Goal: Task Accomplishment & Management: Manage account settings

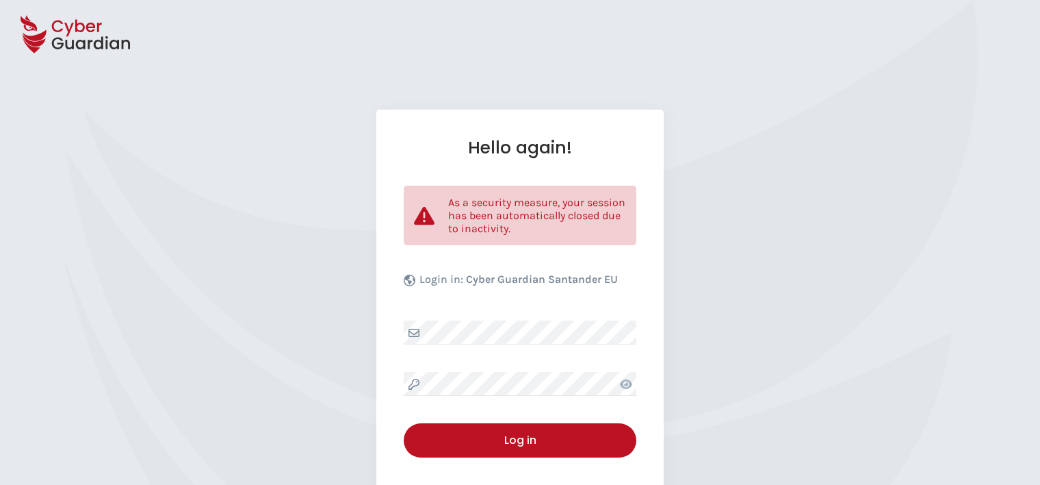
select select "English"
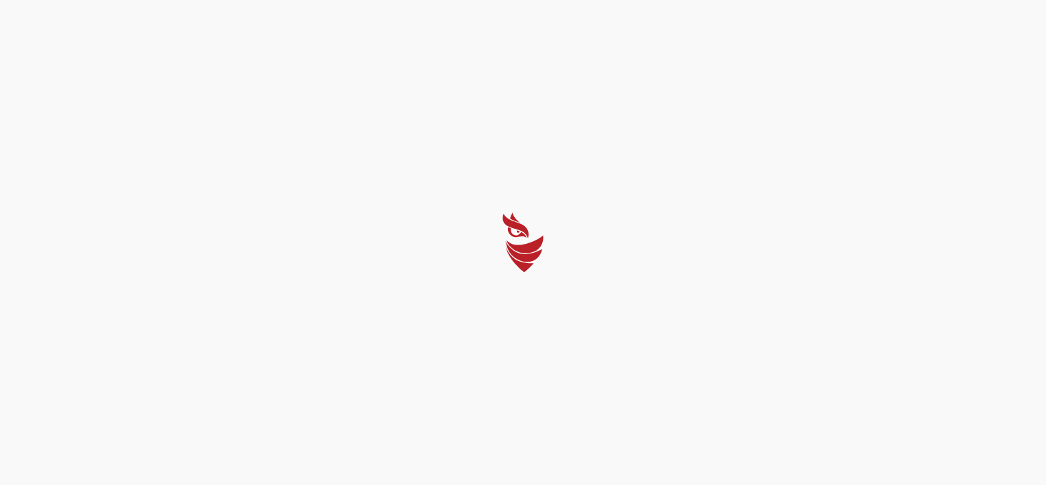
select select "English"
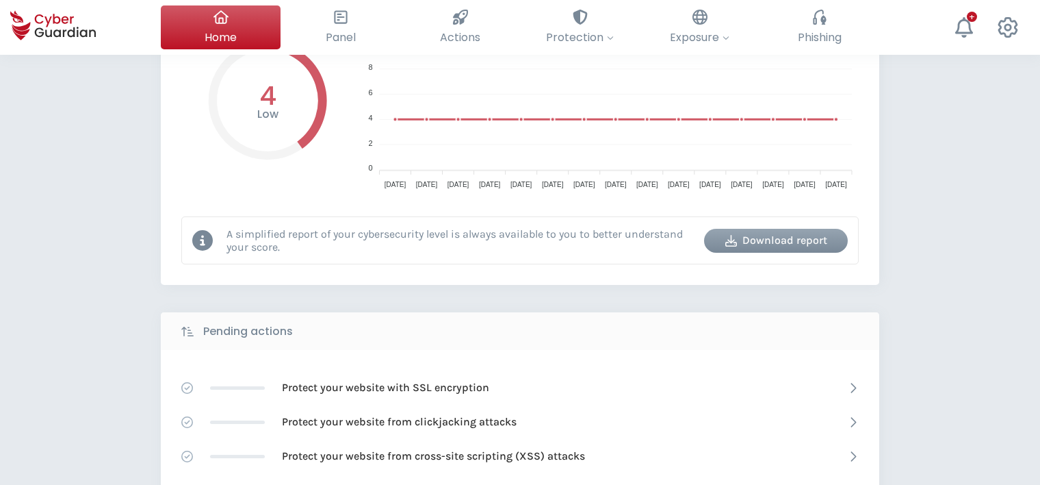
scroll to position [137, 0]
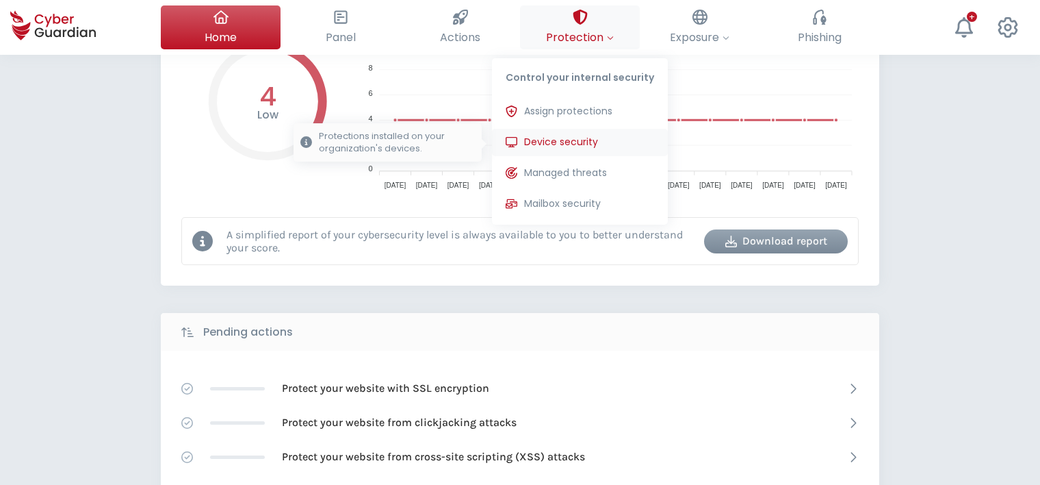
click at [577, 140] on span "Device security" at bounding box center [561, 142] width 74 height 14
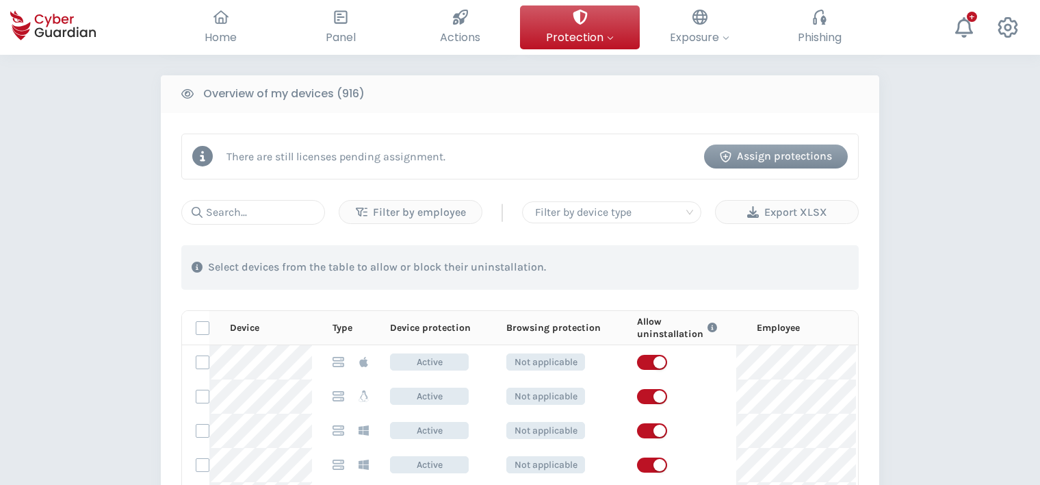
scroll to position [547, 0]
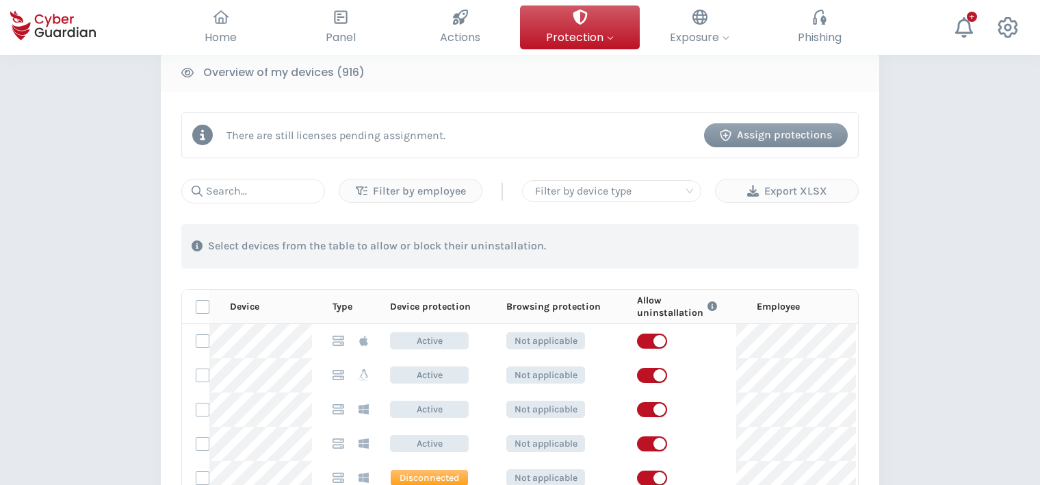
click at [805, 134] on div "Assign protections" at bounding box center [775, 135] width 123 height 16
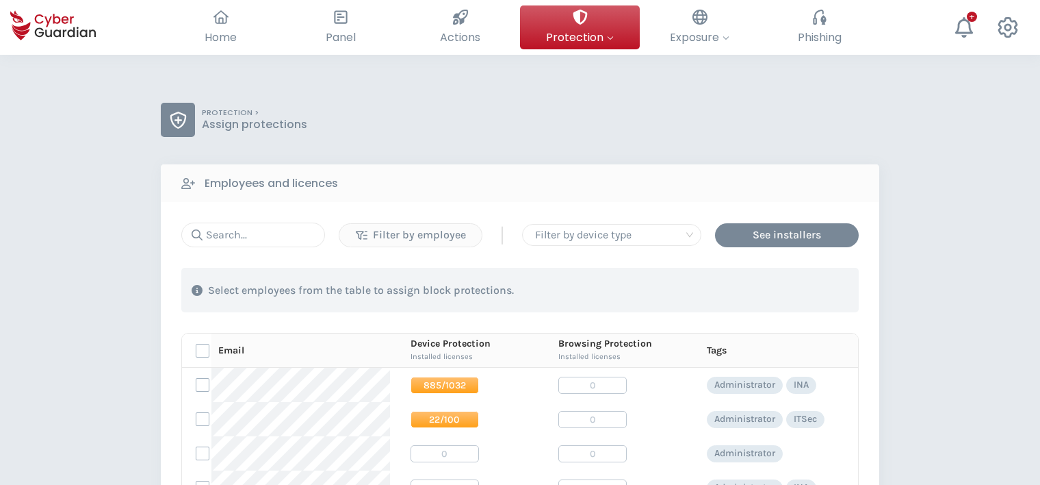
scroll to position [68, 0]
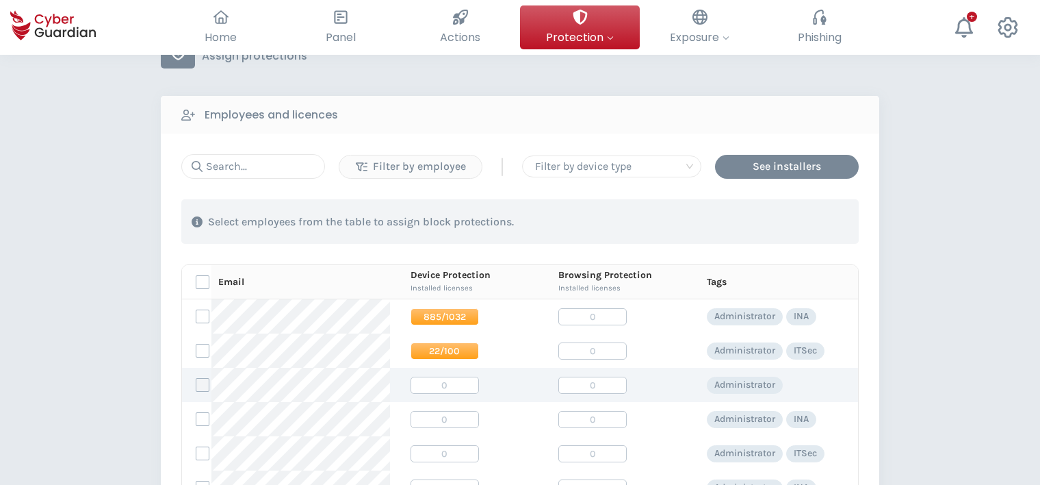
click at [200, 383] on label at bounding box center [203, 385] width 14 height 14
click at [196, 383] on input "checkbox" at bounding box center [196, 384] width 0 height 12
click at [200, 383] on icon at bounding box center [203, 385] width 10 height 10
click at [196, 383] on input "checkbox" at bounding box center [196, 384] width 0 height 12
click at [430, 383] on span "0" at bounding box center [445, 384] width 68 height 17
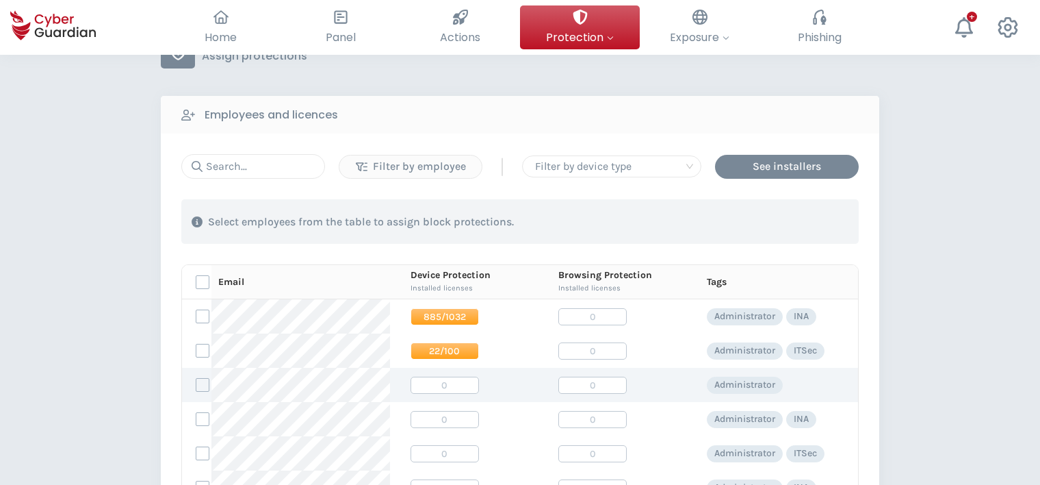
click at [578, 386] on span "0" at bounding box center [592, 384] width 68 height 17
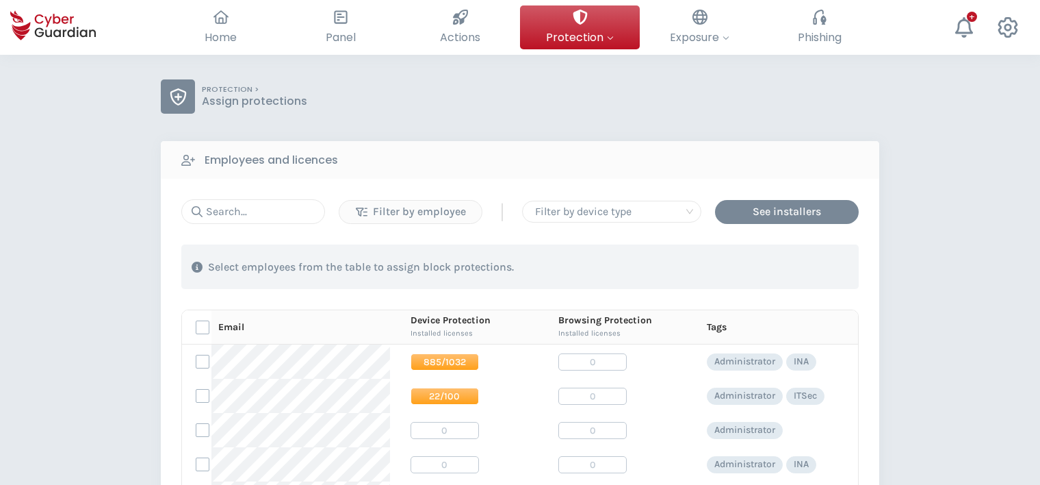
scroll to position [0, 0]
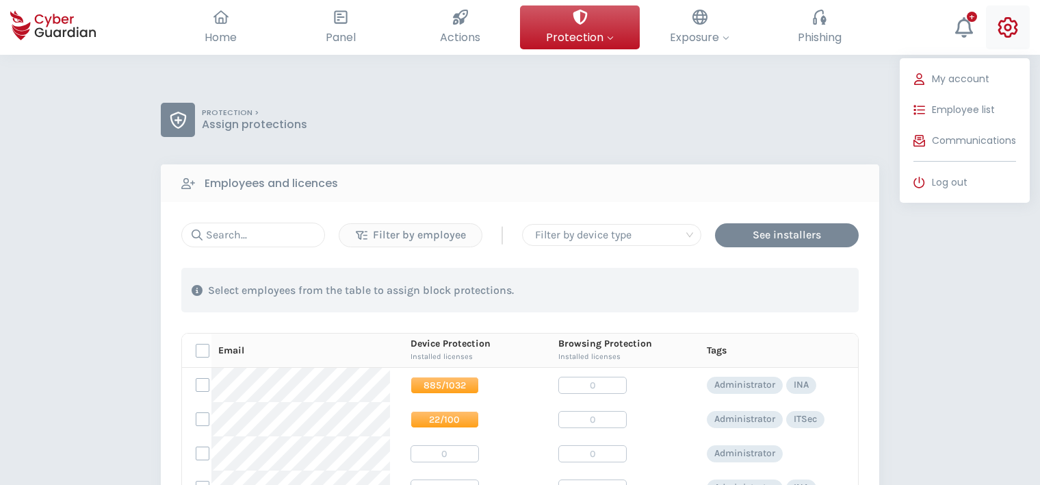
click at [1002, 30] on icon at bounding box center [1008, 27] width 21 height 21
click at [970, 74] on span "My account" at bounding box center [960, 79] width 57 height 14
select select "English"
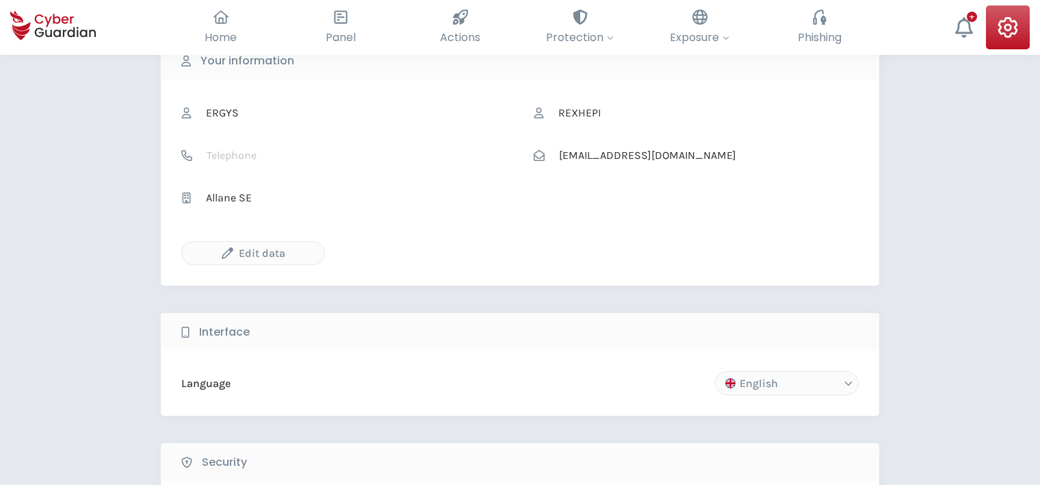
scroll to position [137, 0]
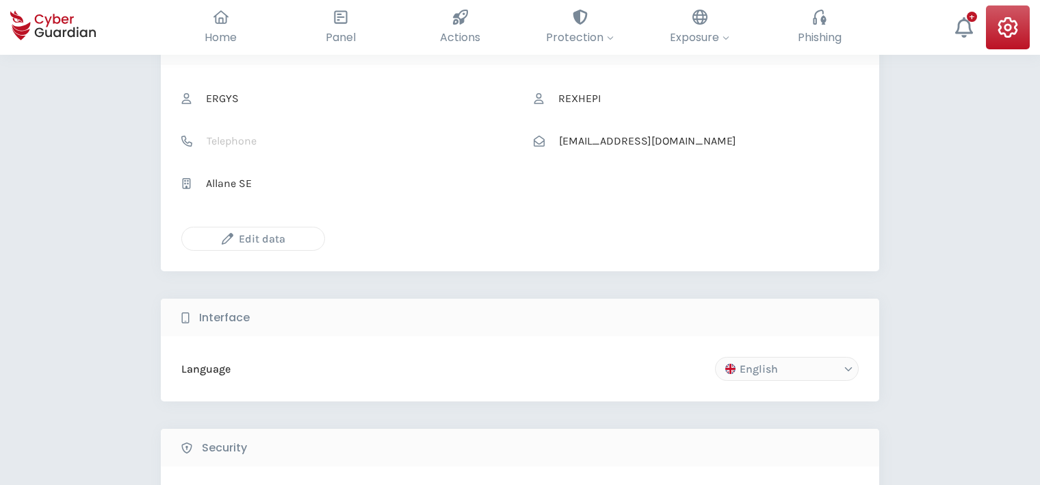
click at [285, 235] on div "Edit data" at bounding box center [253, 238] width 122 height 17
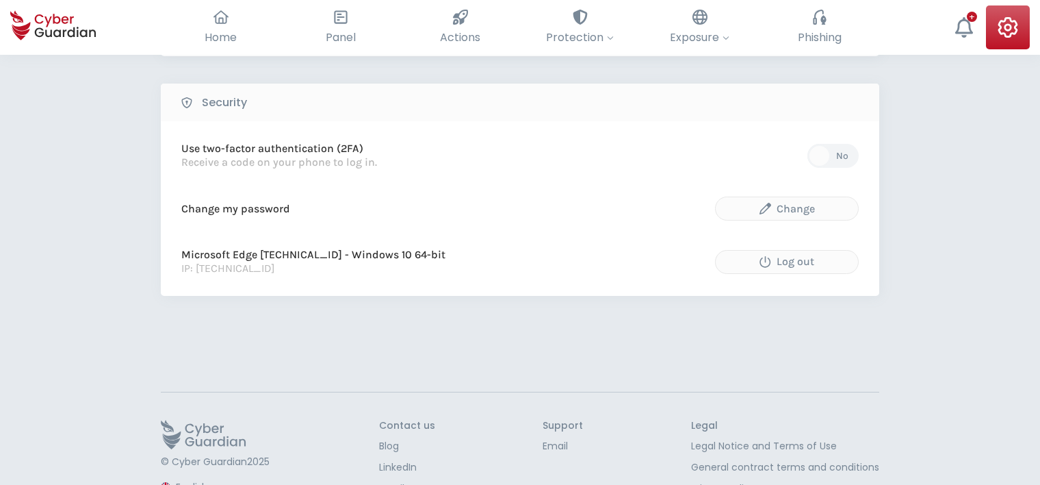
scroll to position [400, 0]
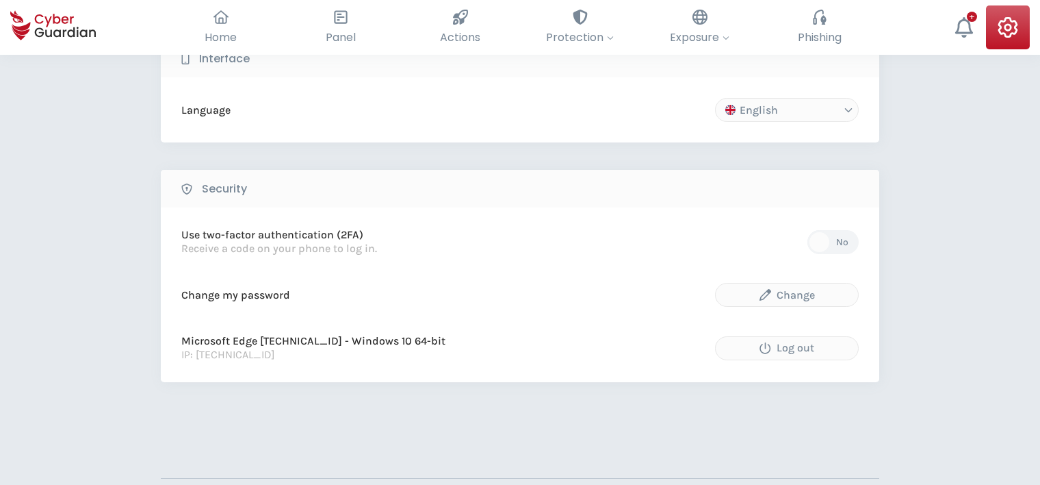
click at [832, 237] on button "No" at bounding box center [833, 242] width 51 height 24
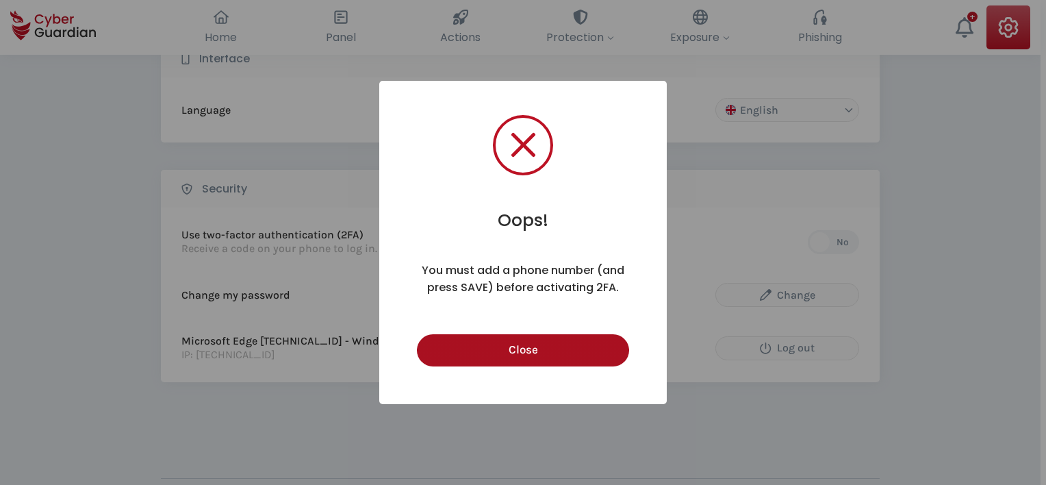
click at [542, 356] on button "Close" at bounding box center [522, 350] width 211 height 32
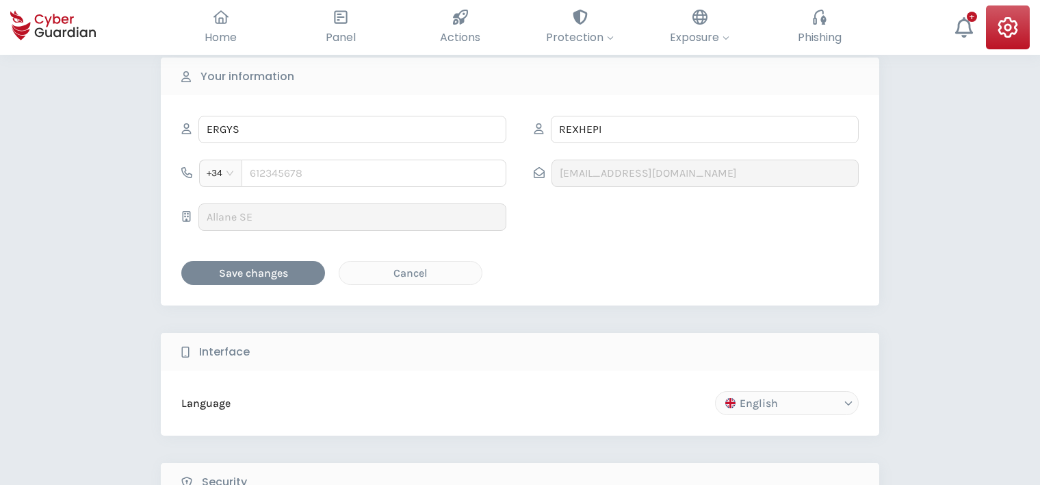
scroll to position [0, 0]
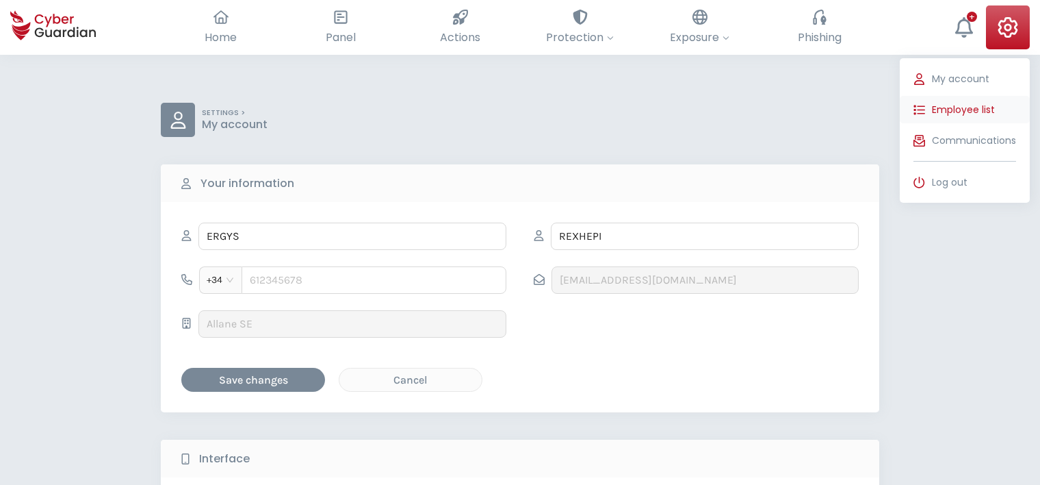
click at [968, 107] on span "Employee list" at bounding box center [963, 110] width 63 height 14
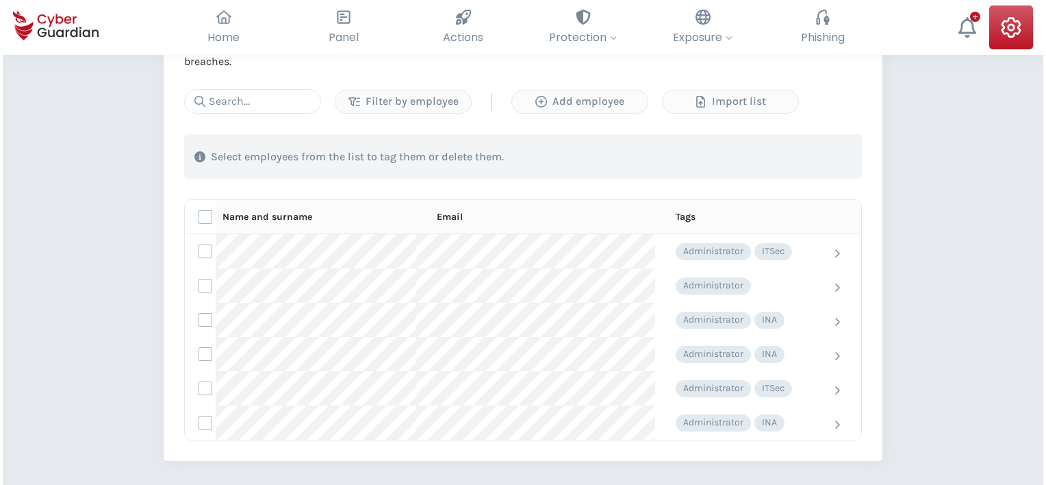
scroll to position [205, 0]
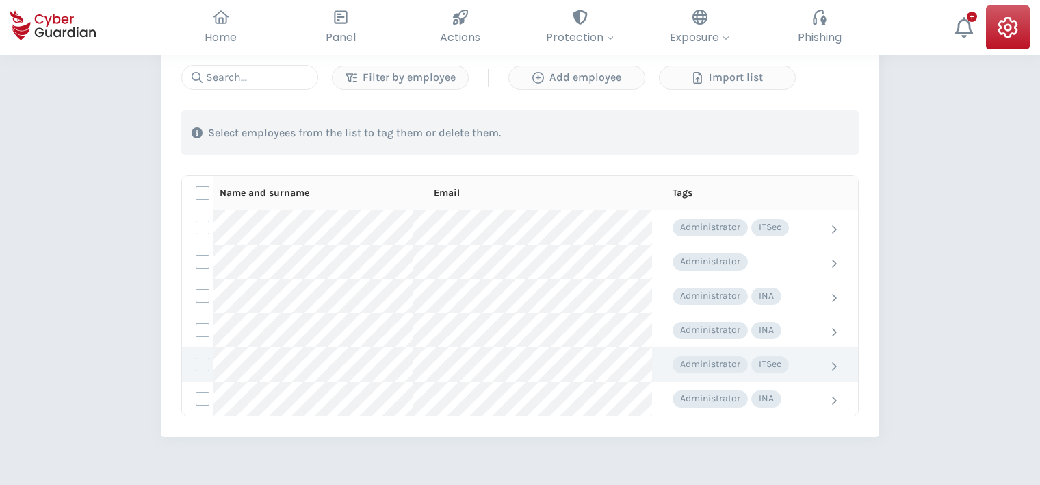
click at [838, 364] on td at bounding box center [831, 364] width 53 height 34
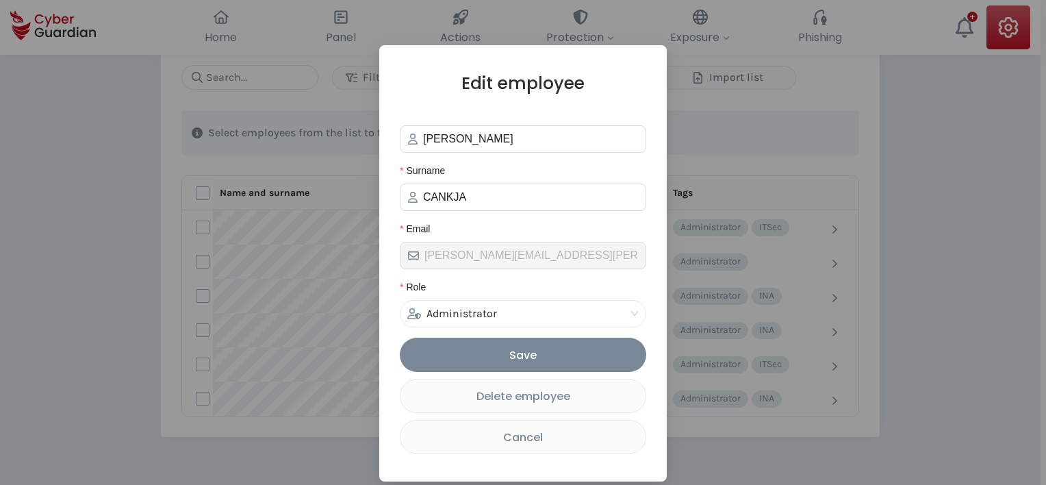
scroll to position [36, 0]
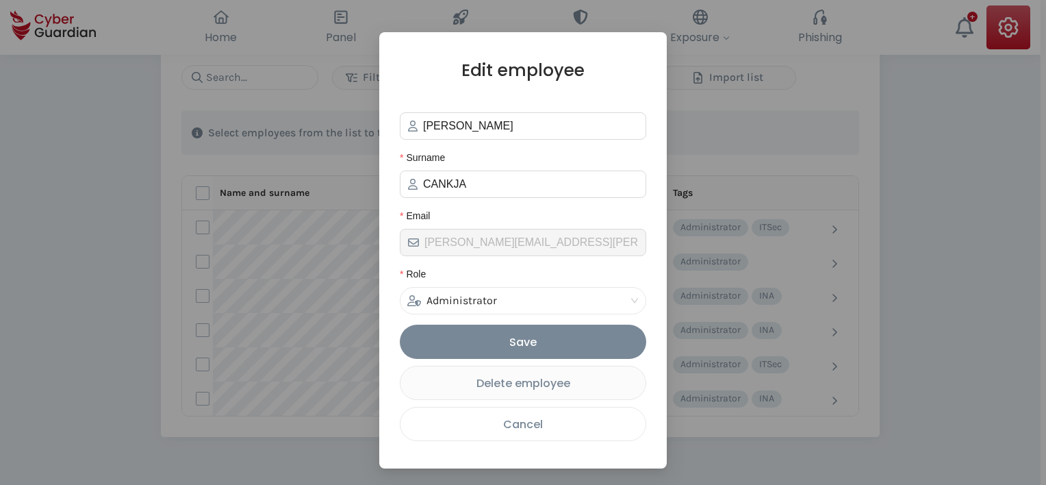
click at [558, 424] on div "Cancel" at bounding box center [523, 423] width 224 height 17
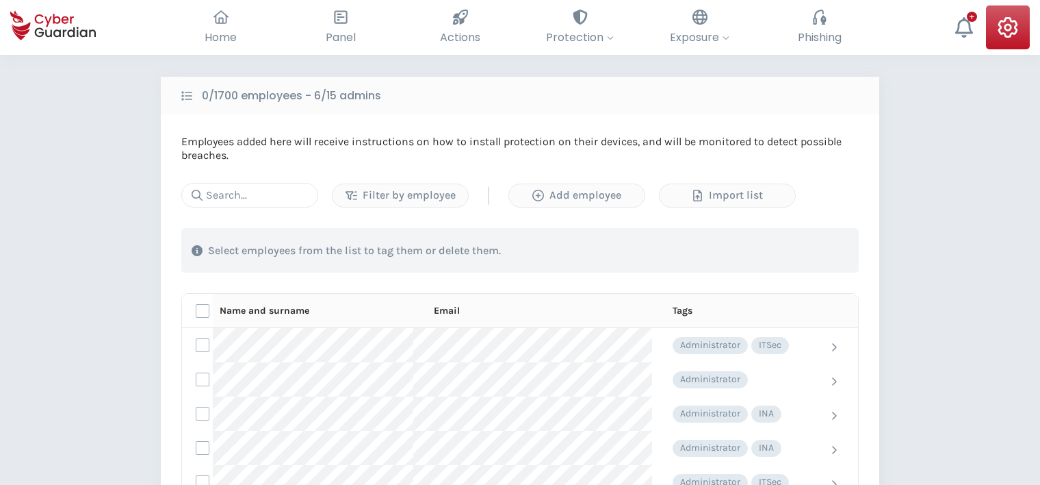
scroll to position [68, 0]
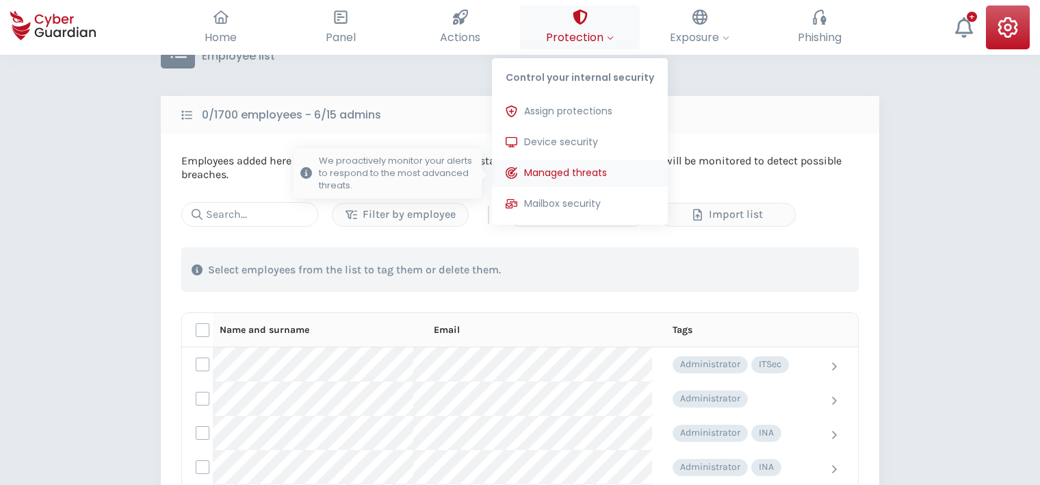
click at [576, 171] on span "Managed threats" at bounding box center [565, 173] width 83 height 14
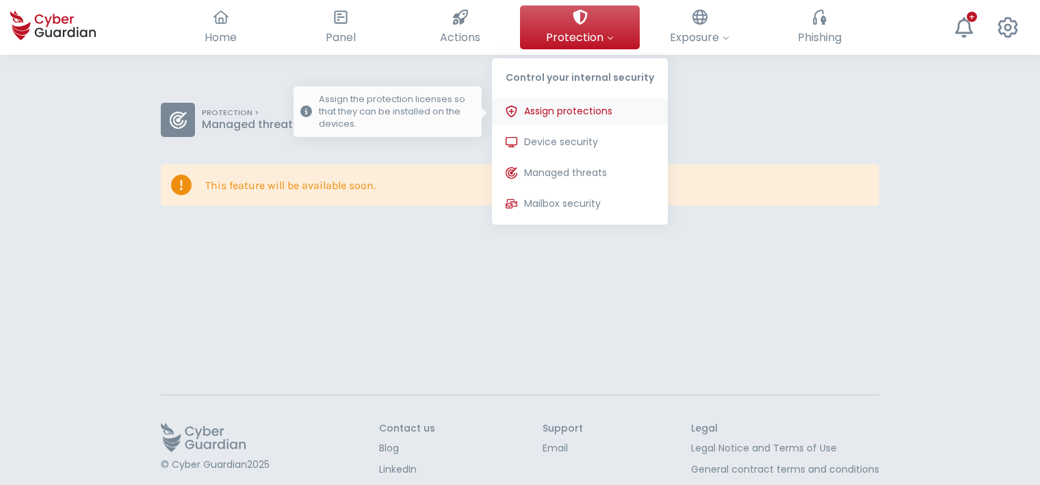
click at [578, 108] on span "Assign protections" at bounding box center [568, 111] width 88 height 14
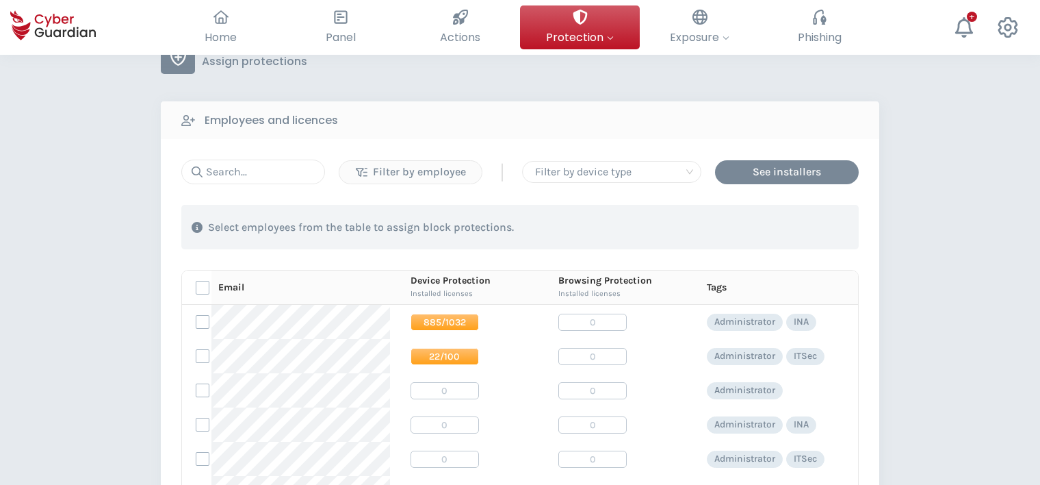
scroll to position [59, 0]
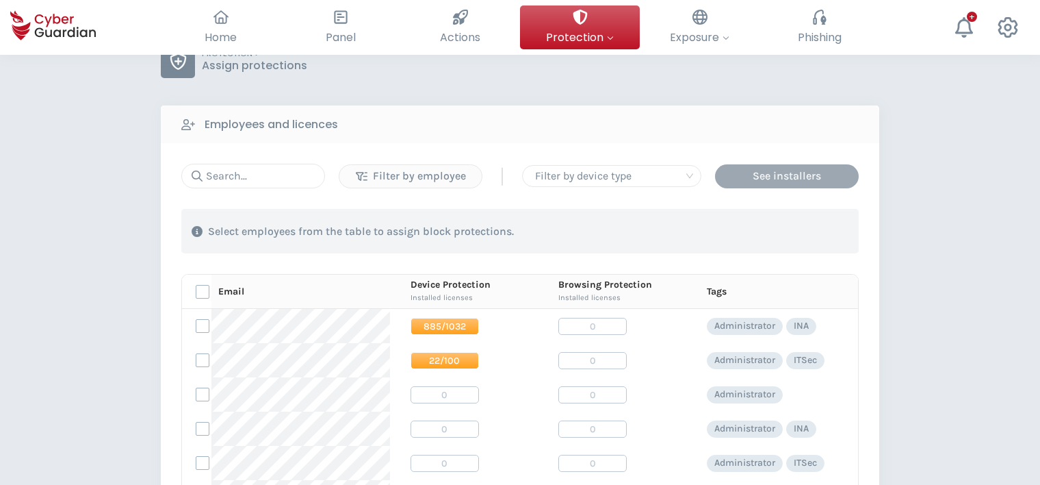
click at [800, 171] on div "See installers" at bounding box center [786, 176] width 123 height 16
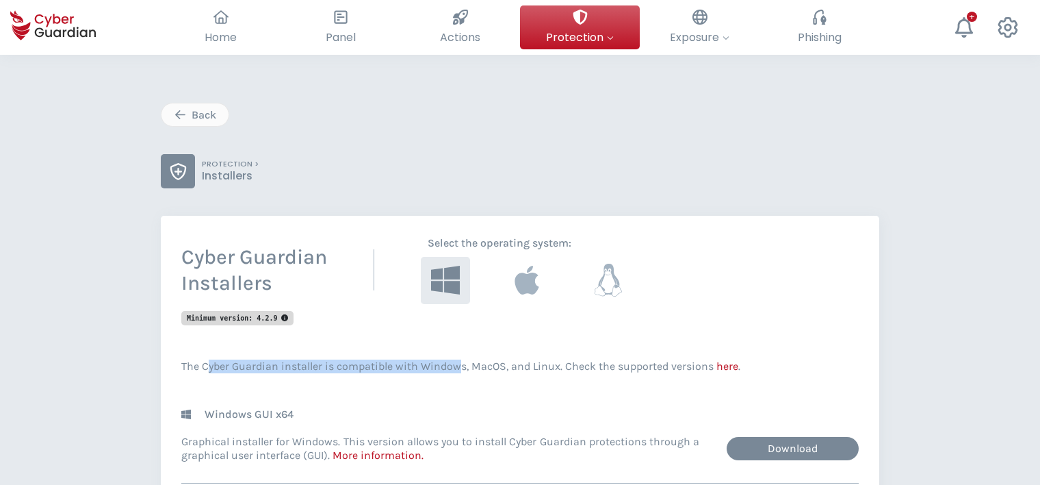
drag, startPoint x: 205, startPoint y: 367, endPoint x: 457, endPoint y: 368, distance: 251.8
click at [457, 368] on p "The Cyber Guardian installer is compatible with Windows, MacOS, and Linux. Chec…" at bounding box center [520, 366] width 678 height 14
drag, startPoint x: 457, startPoint y: 368, endPoint x: 361, endPoint y: 363, distance: 96.0
click at [361, 363] on p "The Cyber Guardian installer is compatible with Windows, MacOS, and Linux. Chec…" at bounding box center [520, 366] width 678 height 14
click at [200, 116] on div "Back" at bounding box center [195, 115] width 47 height 16
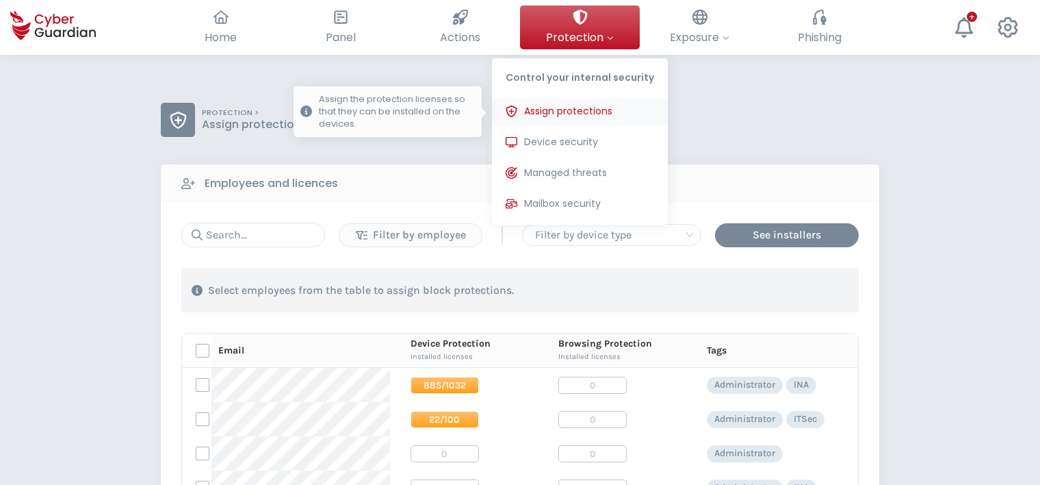
click at [582, 111] on span "Assign protections" at bounding box center [568, 111] width 88 height 14
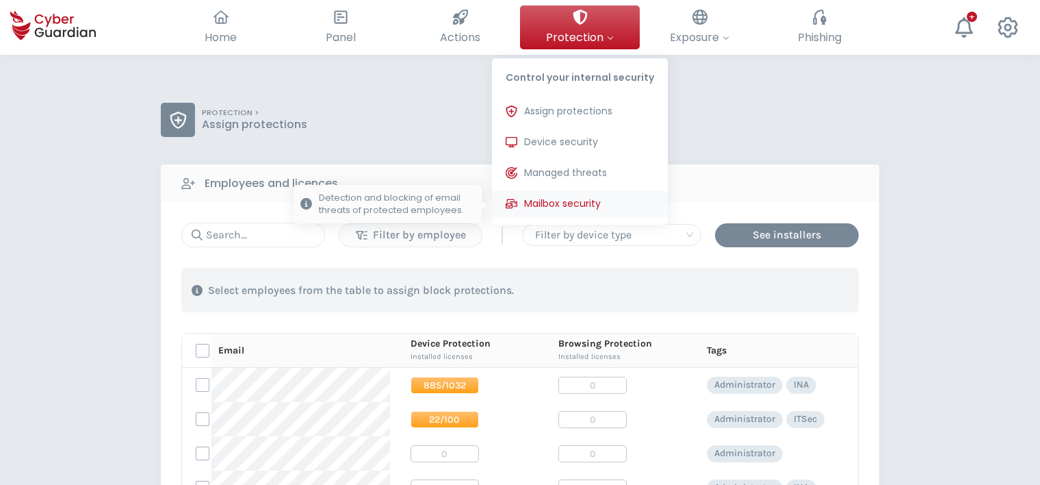
click at [558, 194] on button "Mailbox security Detection and blocking of email threats of protected employees." at bounding box center [580, 203] width 176 height 27
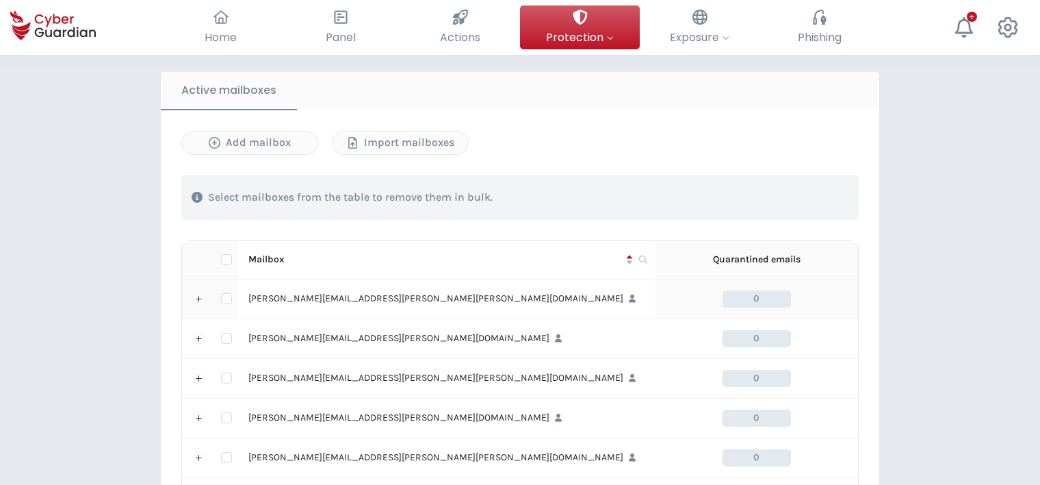
scroll to position [479, 0]
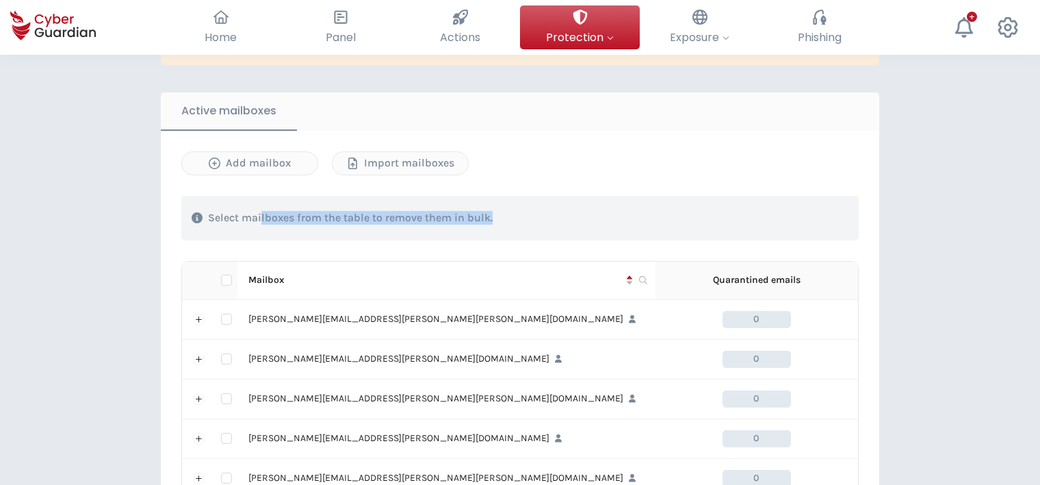
drag, startPoint x: 261, startPoint y: 216, endPoint x: 504, endPoint y: 216, distance: 242.3
click at [504, 216] on div "Select mailboxes from the table to remove them in bulk." at bounding box center [520, 218] width 678 height 44
click at [894, 220] on div "PROTECTION > Mailbox security allane.com Add domain Remove domain Your mailbox …" at bounding box center [520, 216] width 1040 height 1280
click at [281, 162] on div "Add mailbox" at bounding box center [249, 163] width 115 height 16
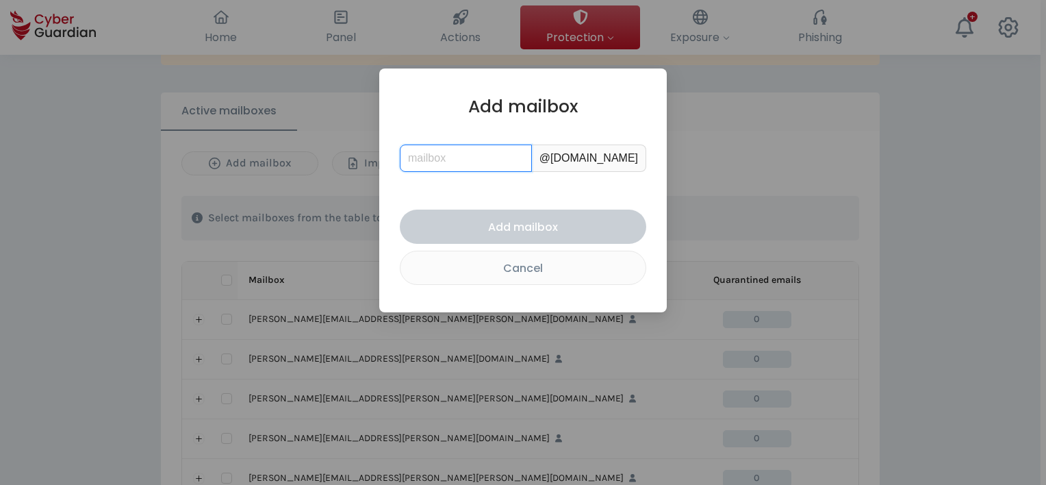
click at [476, 154] on input "text" at bounding box center [466, 157] width 132 height 27
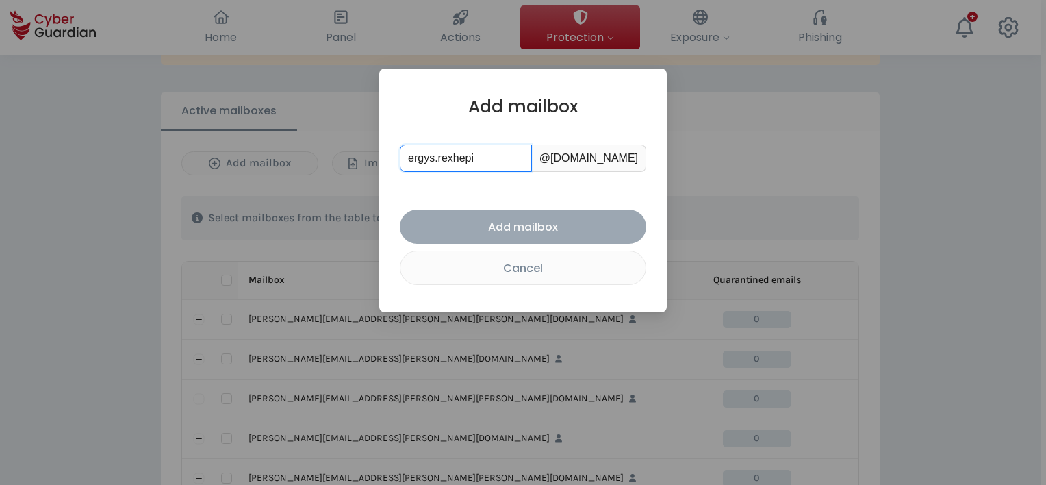
type input "ergys.rexhepi"
click at [521, 219] on div "Add mailbox" at bounding box center [523, 226] width 226 height 17
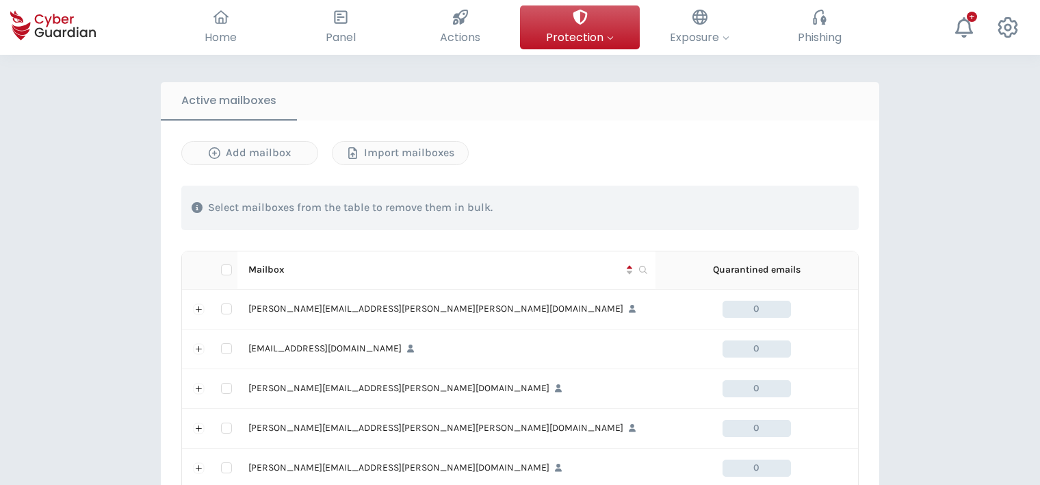
scroll to position [547, 0]
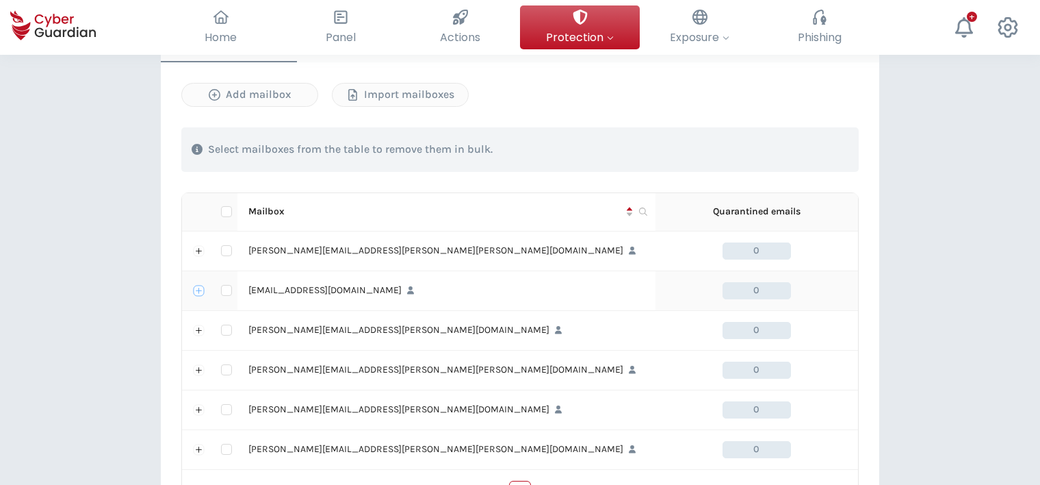
click at [194, 287] on button "Expand row" at bounding box center [199, 290] width 11 height 11
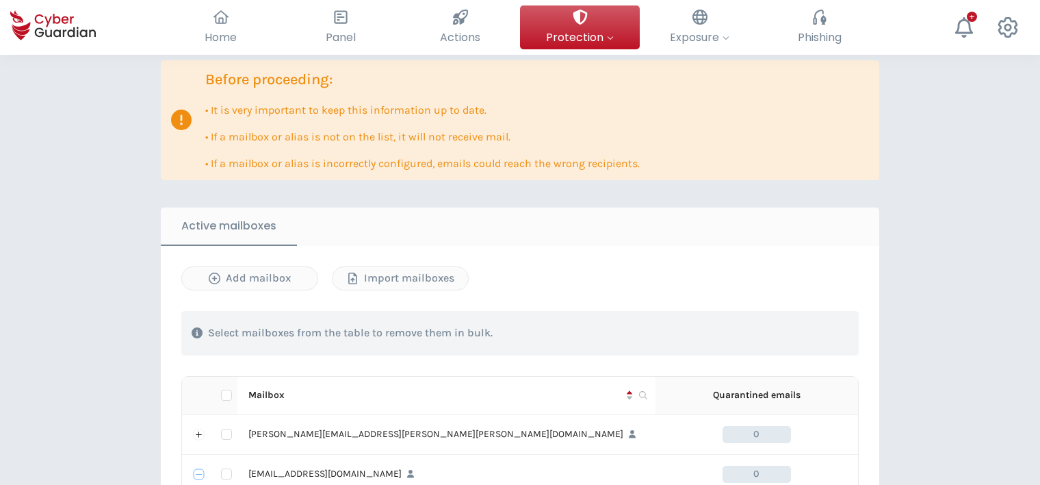
scroll to position [342, 0]
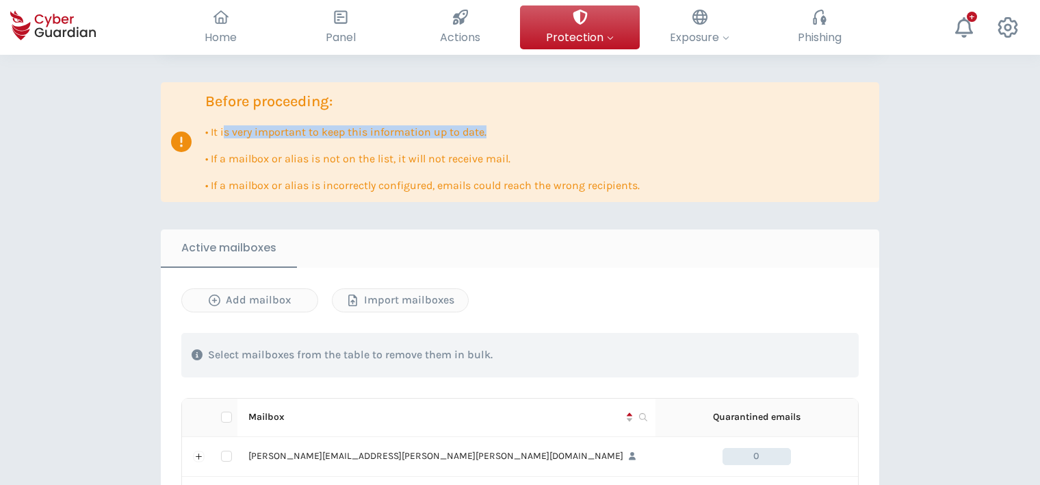
drag, startPoint x: 224, startPoint y: 129, endPoint x: 493, endPoint y: 130, distance: 268.3
click at [493, 130] on p "• It is very important to keep this information up to date." at bounding box center [422, 131] width 435 height 13
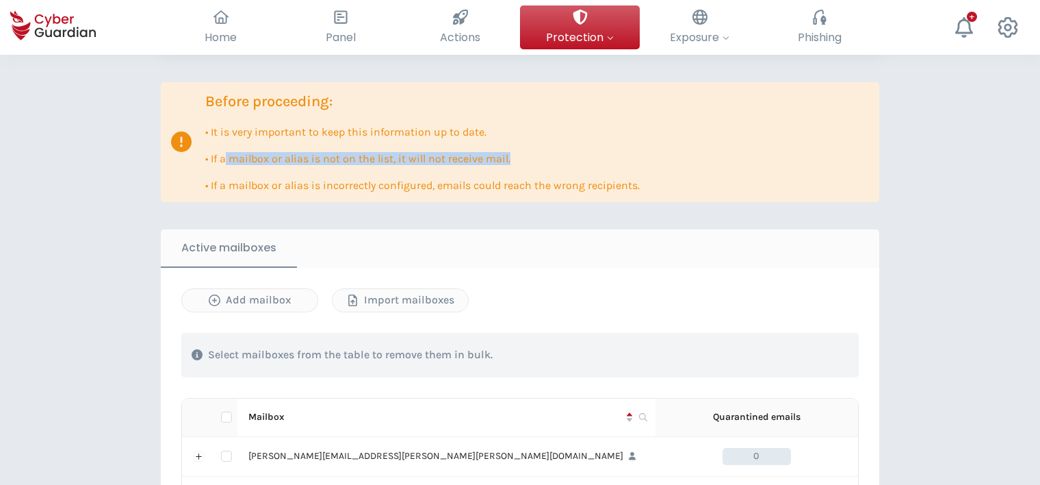
drag, startPoint x: 252, startPoint y: 161, endPoint x: 520, endPoint y: 153, distance: 268.4
click at [520, 153] on p "• If a mailbox or alias is not on the list, it will not receive mail." at bounding box center [422, 158] width 435 height 13
drag, startPoint x: 520, startPoint y: 153, endPoint x: 718, endPoint y: 159, distance: 197.9
click at [727, 159] on div "Before proceeding: • It is very important to keep this information up to date. …" at bounding box center [520, 142] width 719 height 120
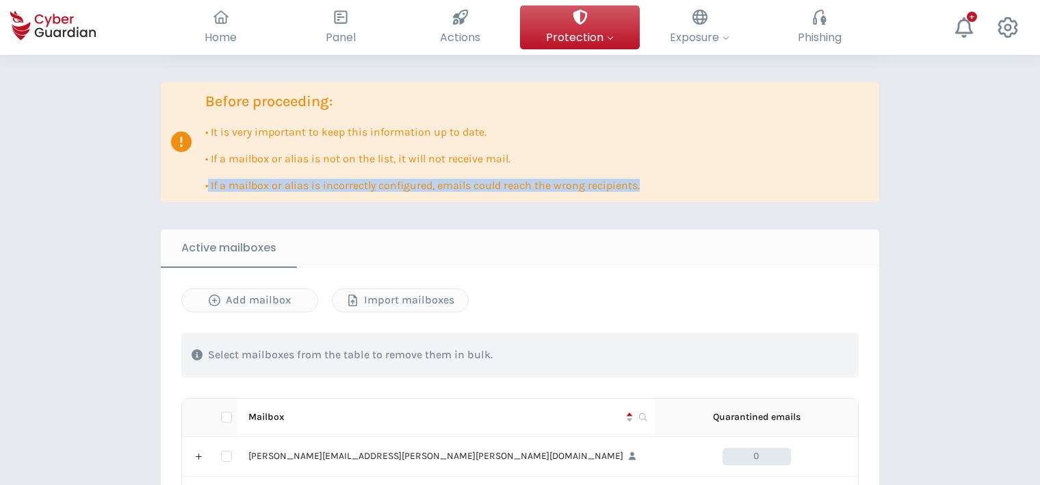
drag, startPoint x: 209, startPoint y: 186, endPoint x: 658, endPoint y: 183, distance: 449.0
click at [658, 183] on div "Before proceeding: • It is very important to keep this information up to date. …" at bounding box center [520, 142] width 719 height 120
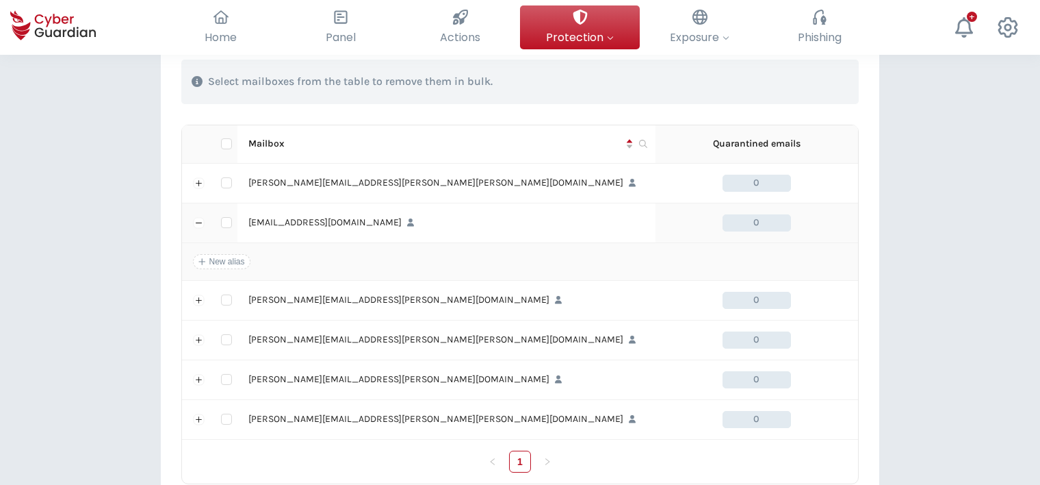
scroll to position [616, 0]
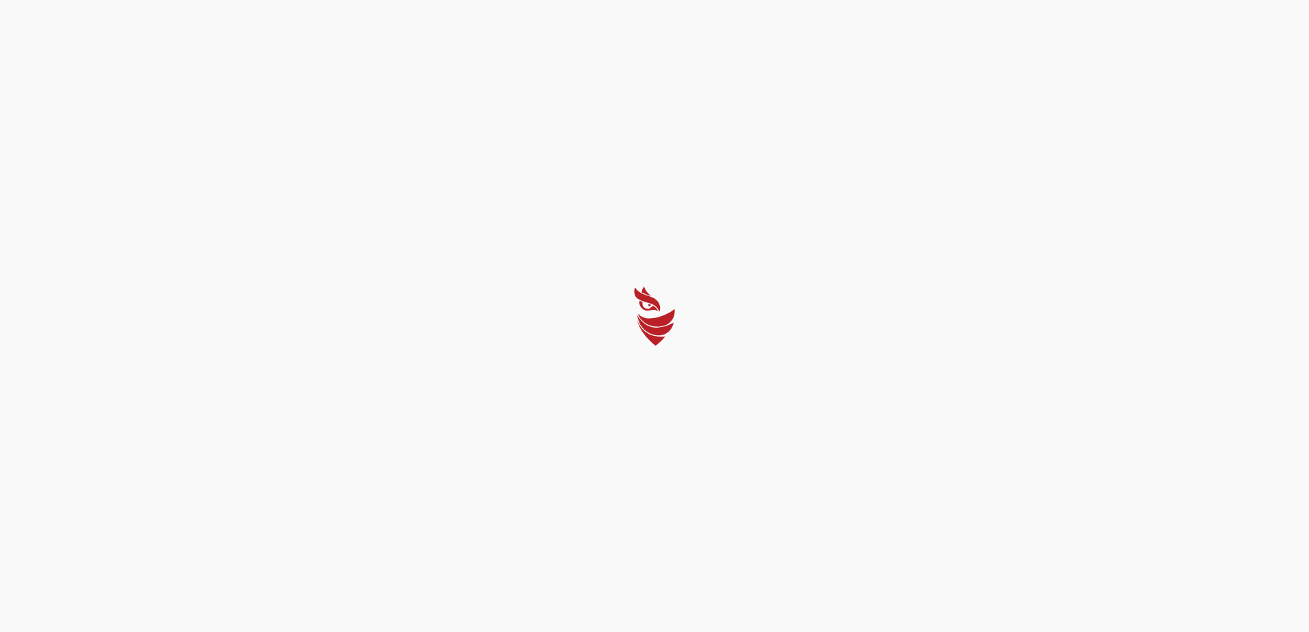
select select "English"
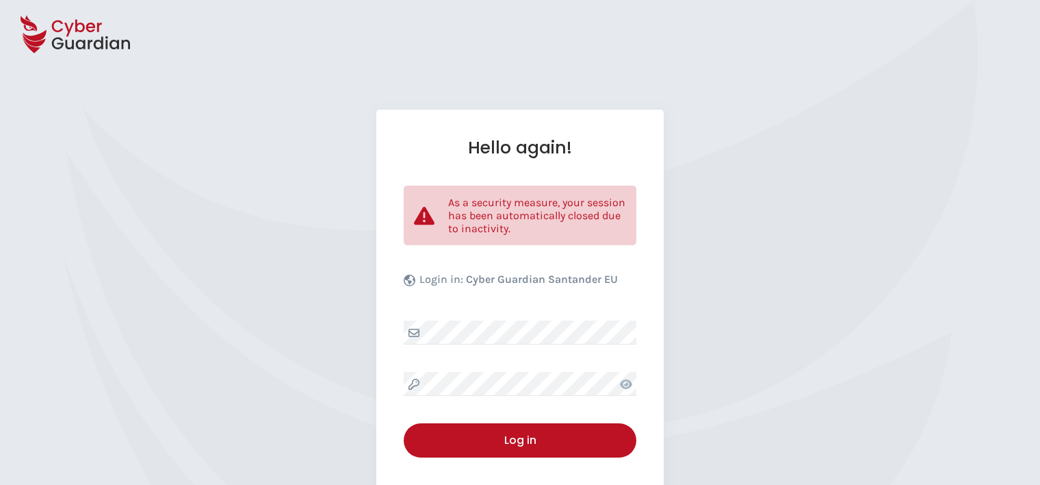
select select "English"
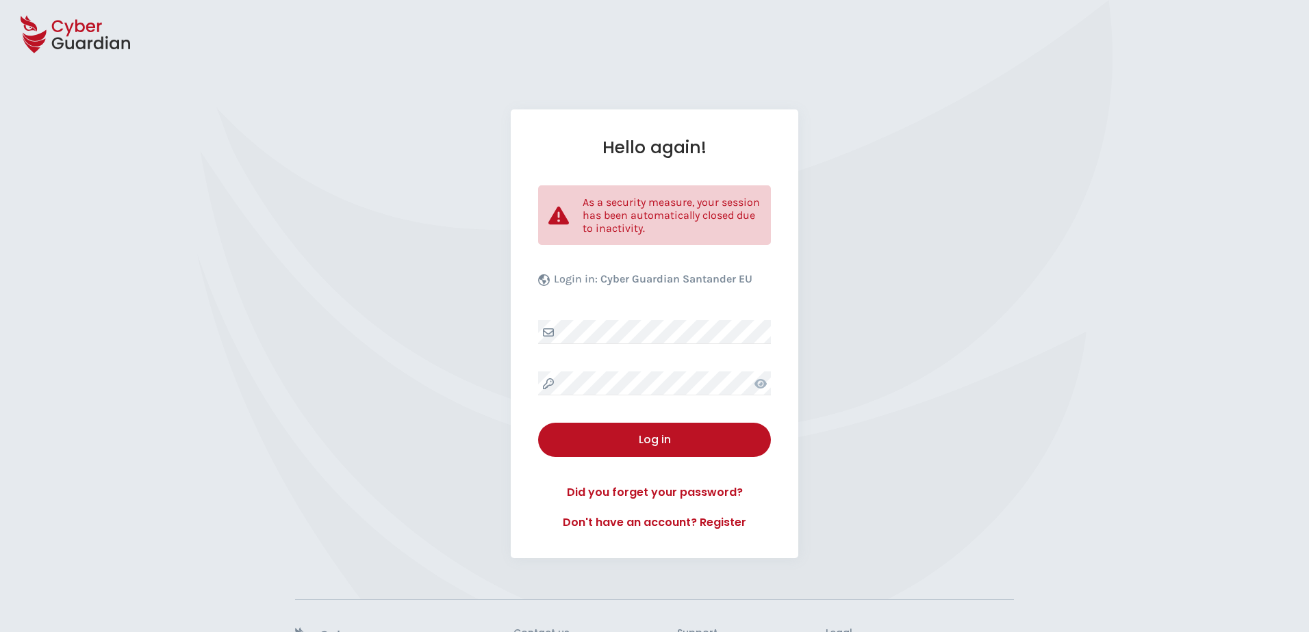
select select "English"
